Goal: Task Accomplishment & Management: Manage account settings

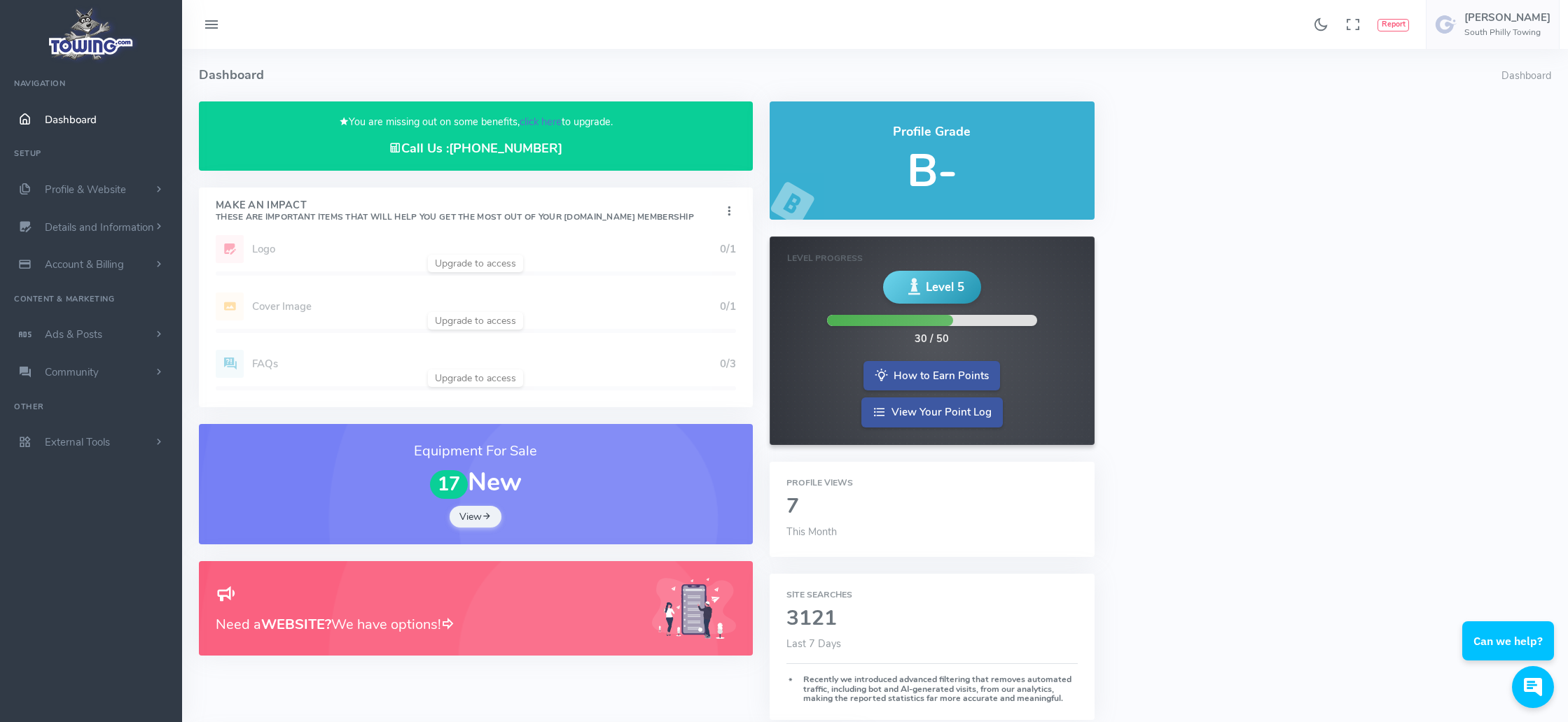
click at [537, 122] on link "click here" at bounding box center [540, 122] width 42 height 14
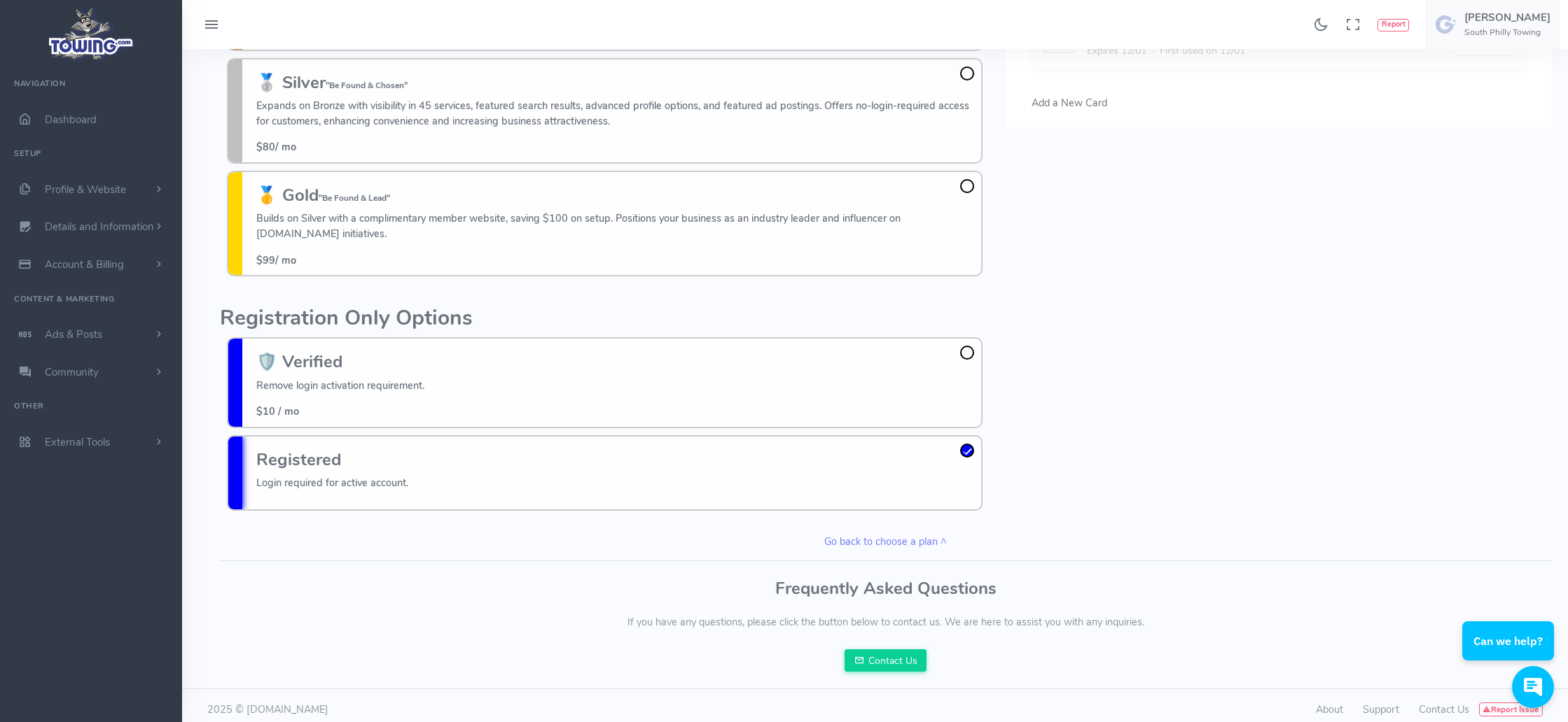
scroll to position [211, 0]
click at [968, 347] on span at bounding box center [966, 353] width 14 height 14
click at [0, 0] on input "🛡️ Verified Remove login activation requirement. $10 / mo" at bounding box center [0, 0] width 0 height 0
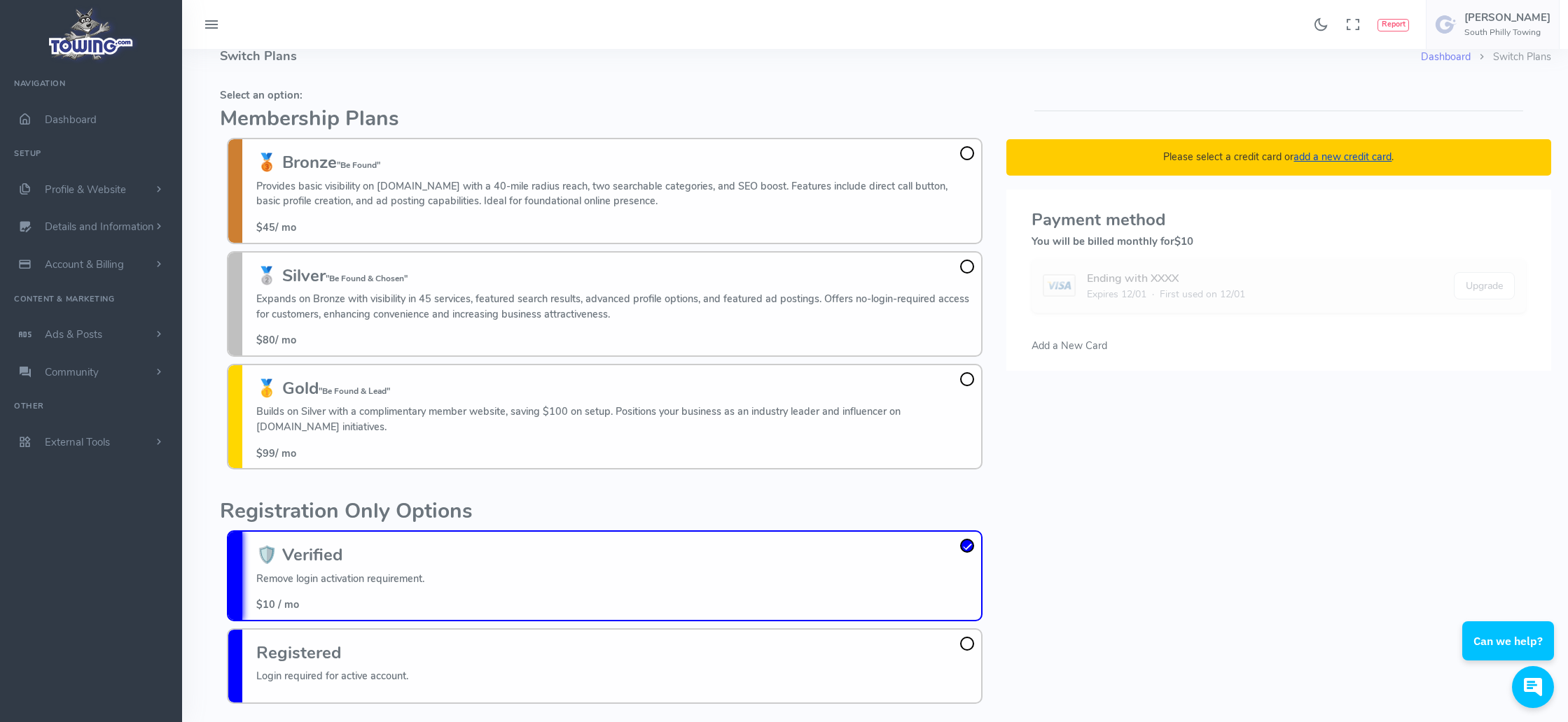
scroll to position [19, 0]
click at [965, 148] on span at bounding box center [966, 153] width 14 height 14
click at [0, 0] on input "🥉 Bronze "Be Found" Provides basic visibility on [DOMAIN_NAME] with a 40-mile r…" at bounding box center [0, 0] width 0 height 0
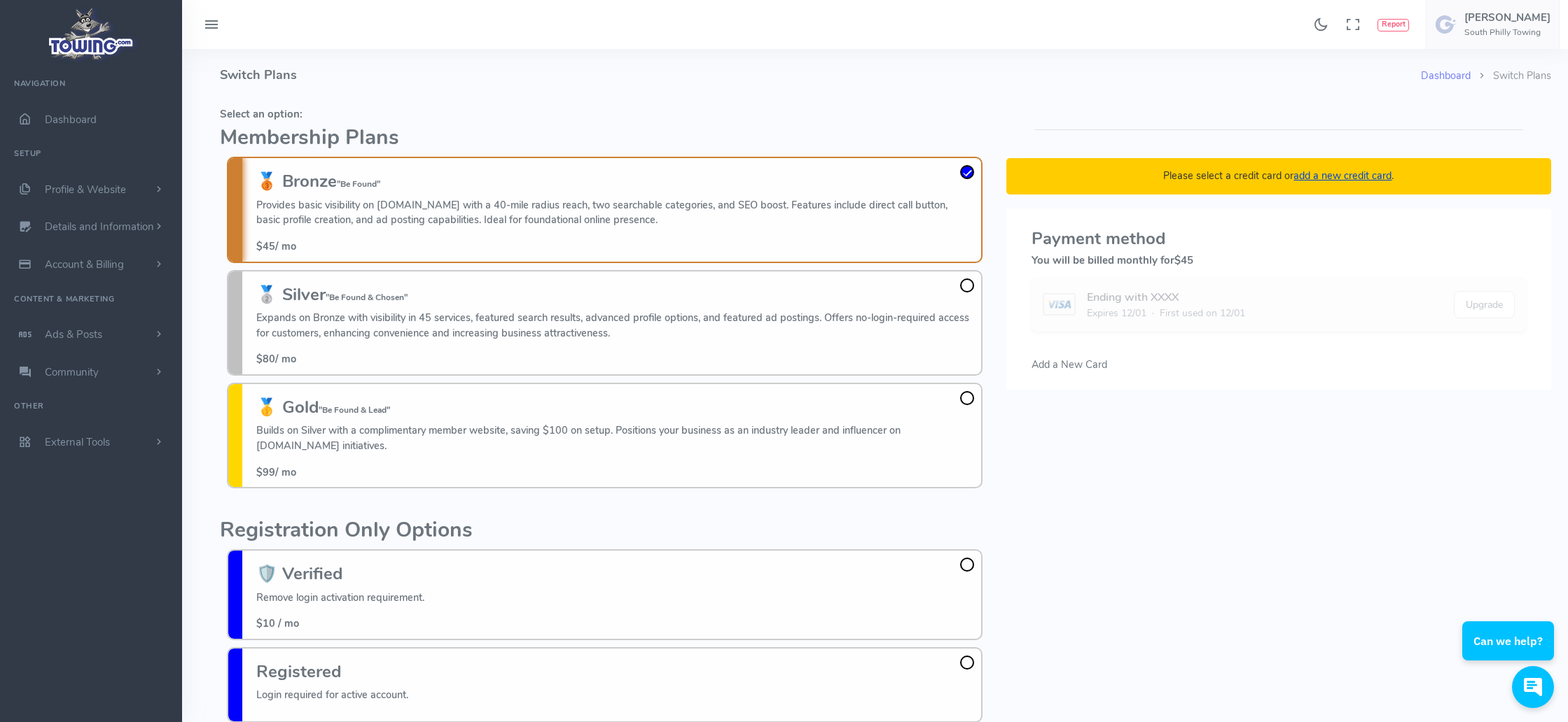
scroll to position [0, 0]
click at [964, 283] on span at bounding box center [966, 285] width 14 height 14
click at [0, 0] on input "🥈 Silver "Be Found & Chosen" Expands on Bronze with visibility in 45 services, …" at bounding box center [0, 0] width 0 height 0
click at [62, 123] on span "Dashboard" at bounding box center [70, 119] width 51 height 14
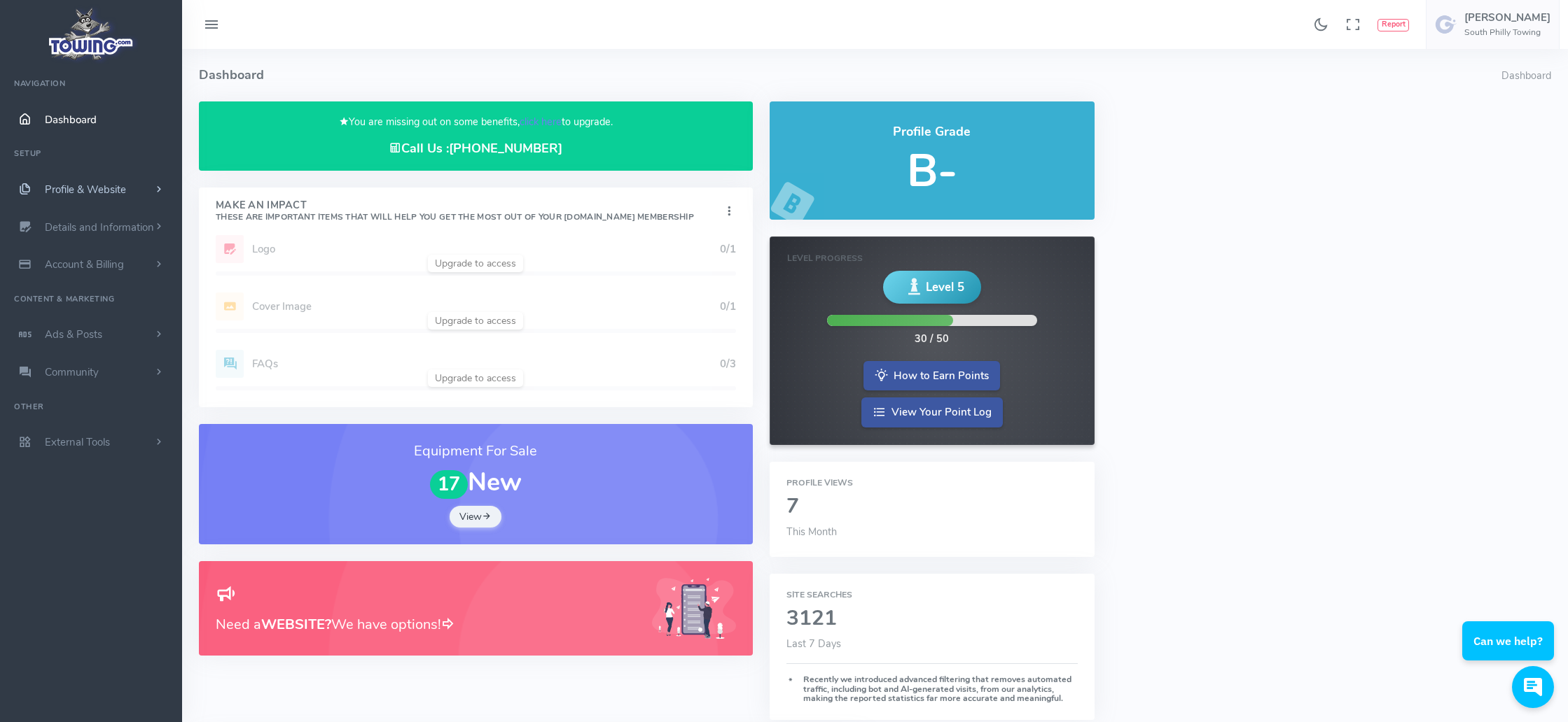
click at [92, 184] on span "Profile & Website" at bounding box center [86, 189] width 82 height 14
click at [85, 215] on link "Homepage Content" at bounding box center [109, 217] width 147 height 28
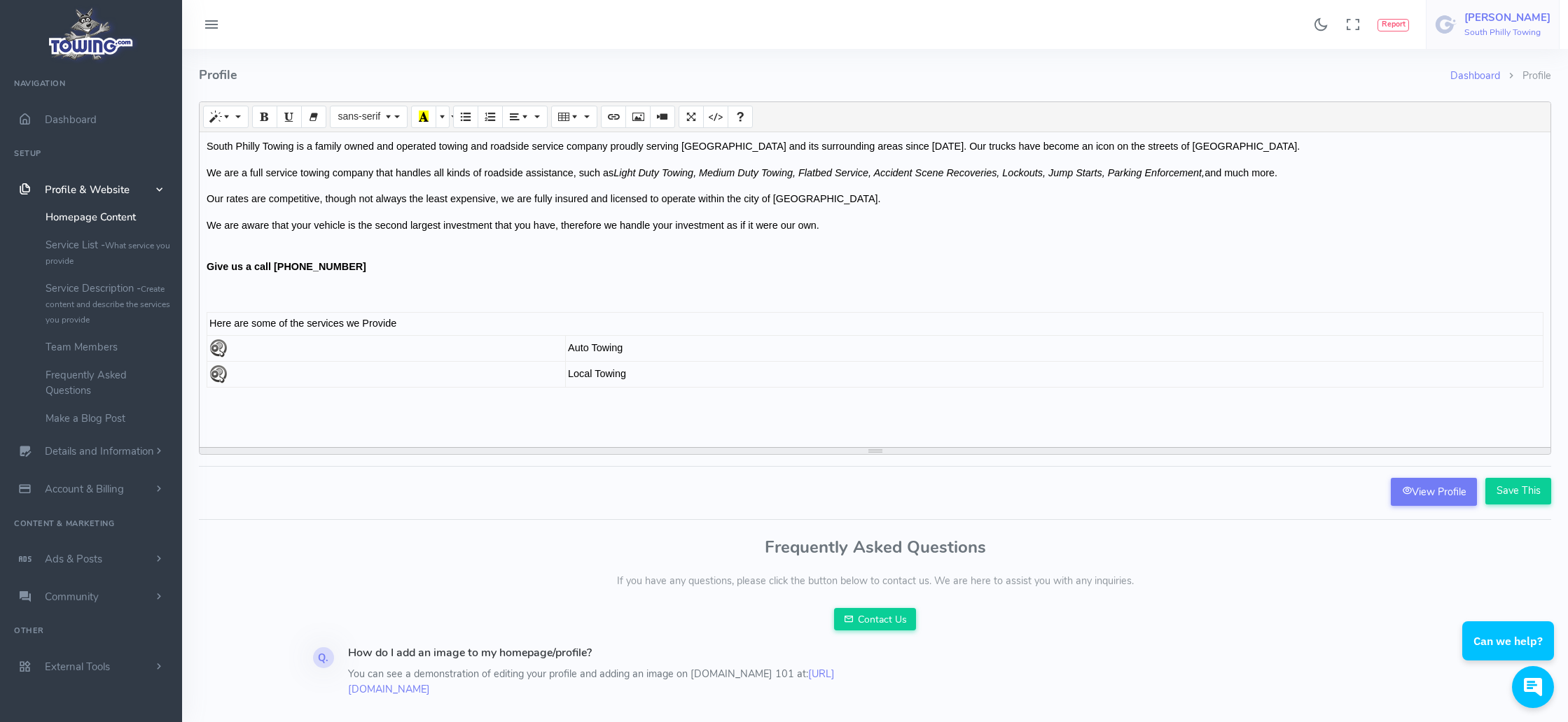
click at [1502, 20] on h5 "[PERSON_NAME]" at bounding box center [1508, 18] width 87 height 11
click at [1485, 131] on span "Logout" at bounding box center [1471, 133] width 32 height 14
